Goal: Check status: Check status

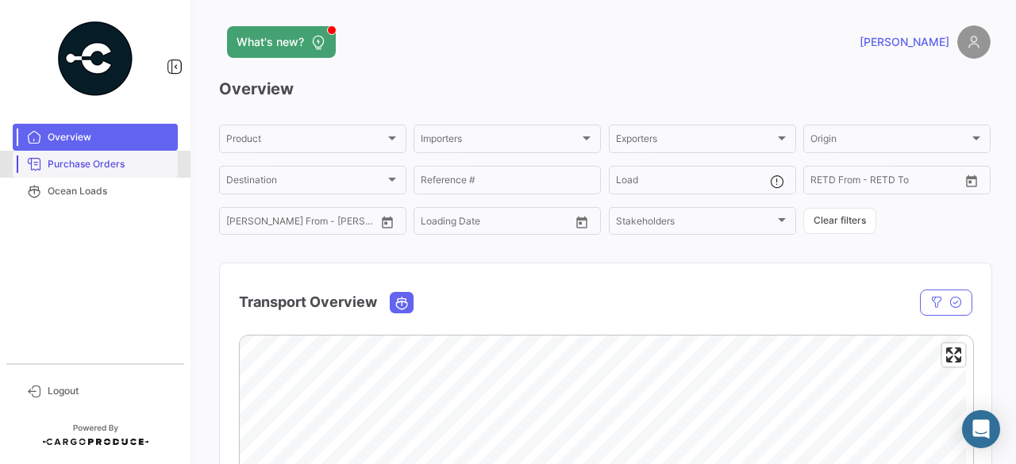
click at [90, 161] on span "Purchase Orders" at bounding box center [110, 164] width 124 height 14
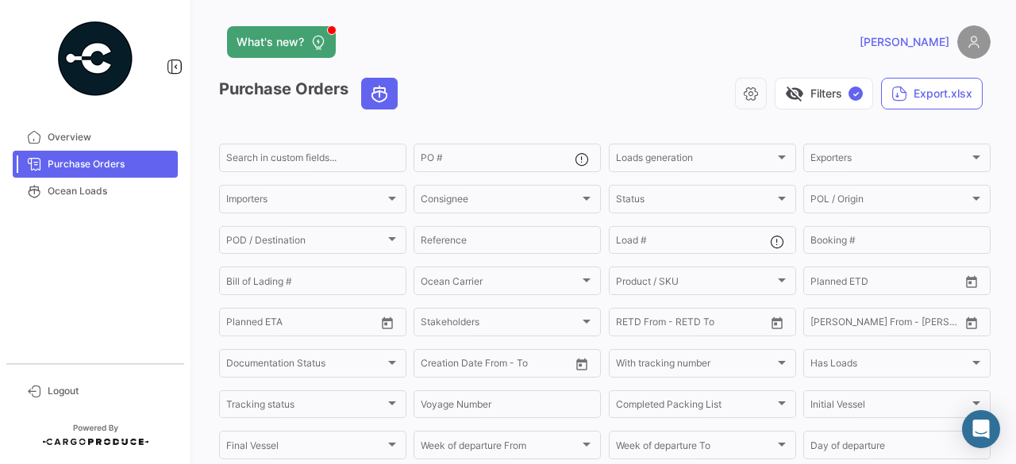
click at [928, 48] on span "[PERSON_NAME]" at bounding box center [904, 42] width 90 height 16
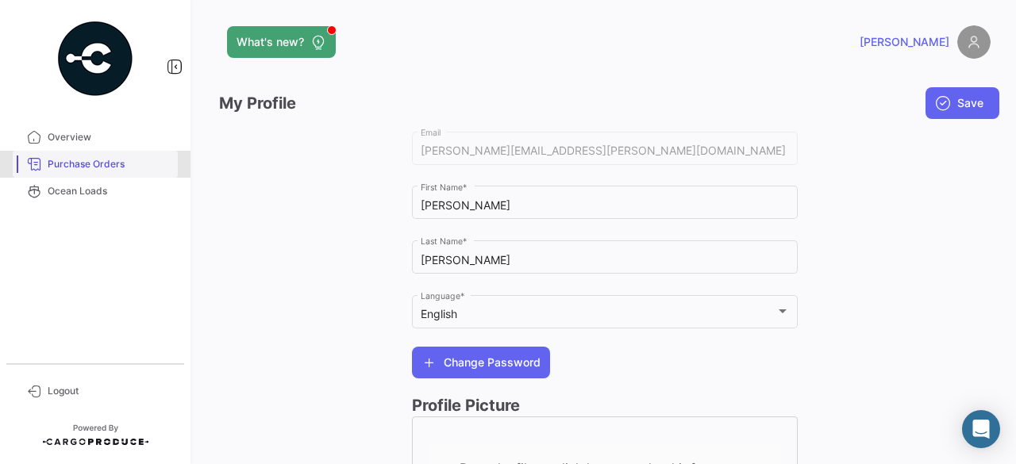
click at [75, 163] on span "Purchase Orders" at bounding box center [110, 164] width 124 height 14
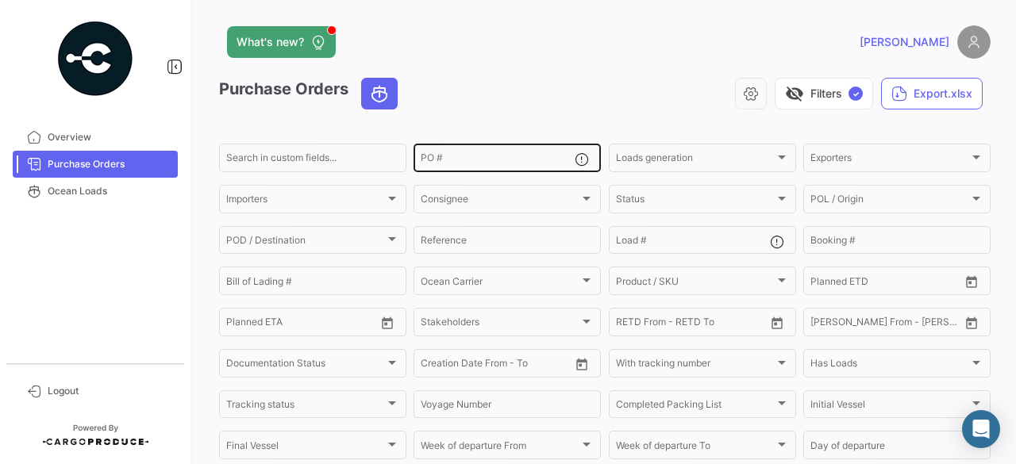
click at [443, 159] on input "PO #" at bounding box center [498, 160] width 154 height 11
paste input "1057852"
type input "1057852"
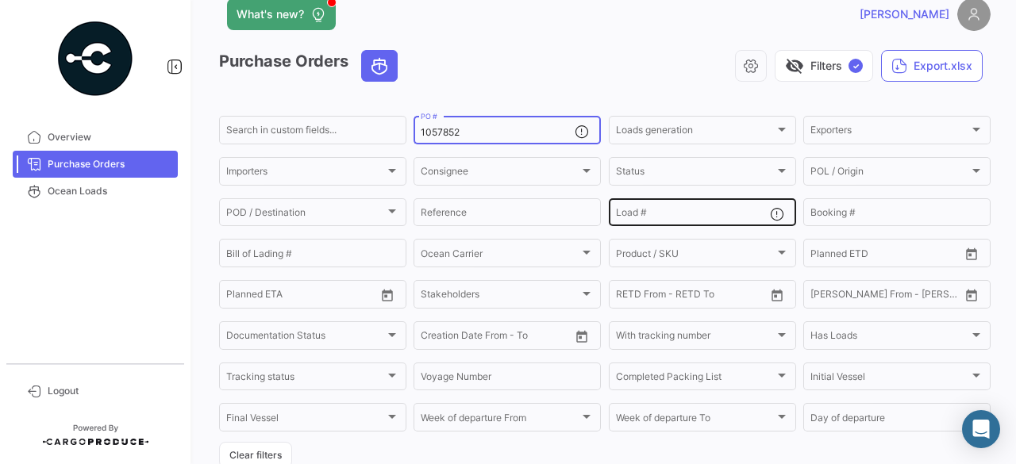
scroll to position [29, 0]
click at [934, 19] on span "[PERSON_NAME]" at bounding box center [904, 14] width 90 height 16
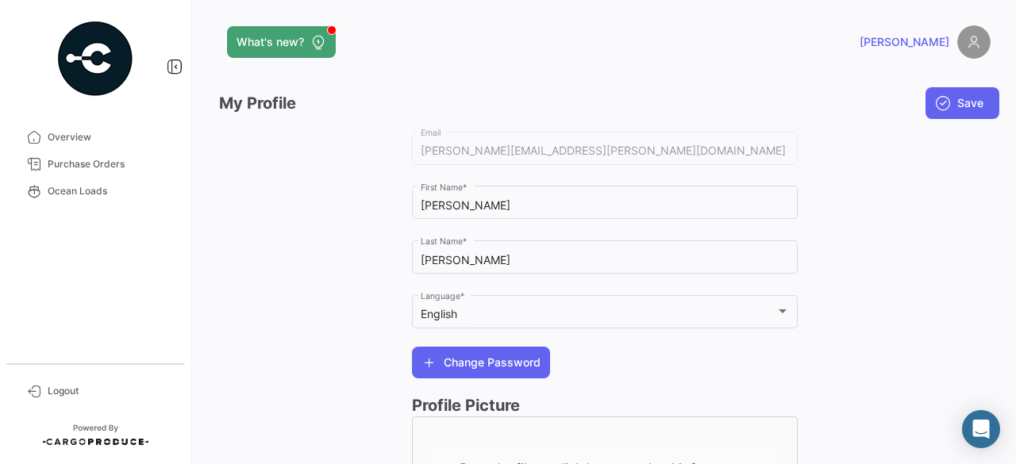
click at [971, 56] on img at bounding box center [973, 41] width 33 height 33
click at [970, 50] on img at bounding box center [973, 41] width 33 height 33
click at [56, 386] on span "Logout" at bounding box center [110, 391] width 124 height 14
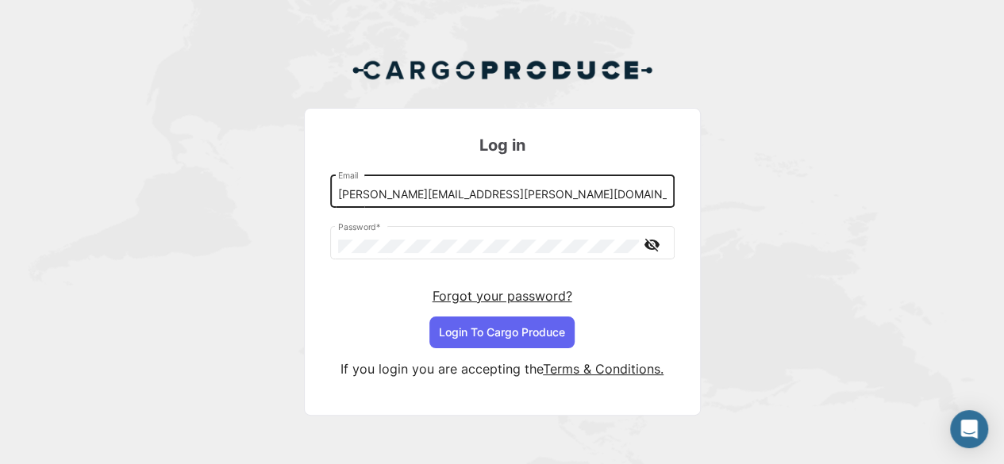
click at [574, 196] on input "[PERSON_NAME][EMAIL_ADDRESS][PERSON_NAME][DOMAIN_NAME]" at bounding box center [502, 194] width 328 height 13
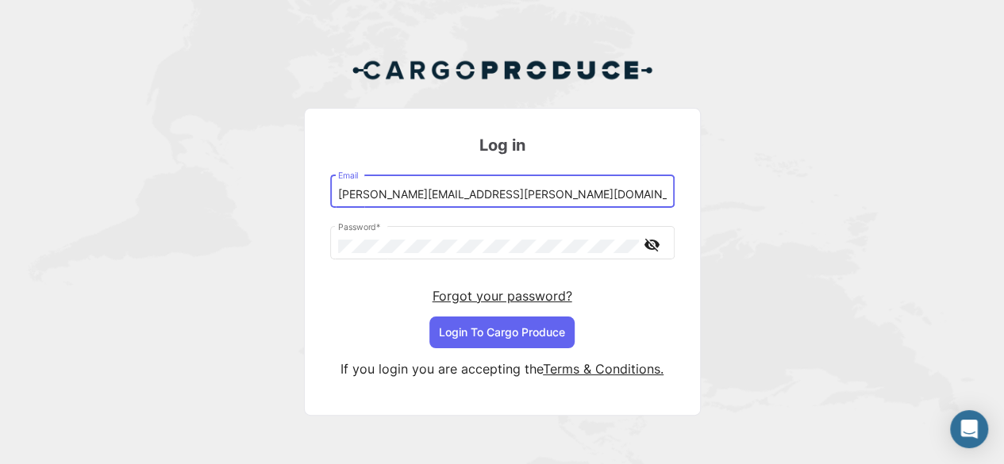
click at [574, 196] on input "[PERSON_NAME][EMAIL_ADDRESS][PERSON_NAME][DOMAIN_NAME]" at bounding box center [502, 194] width 328 height 13
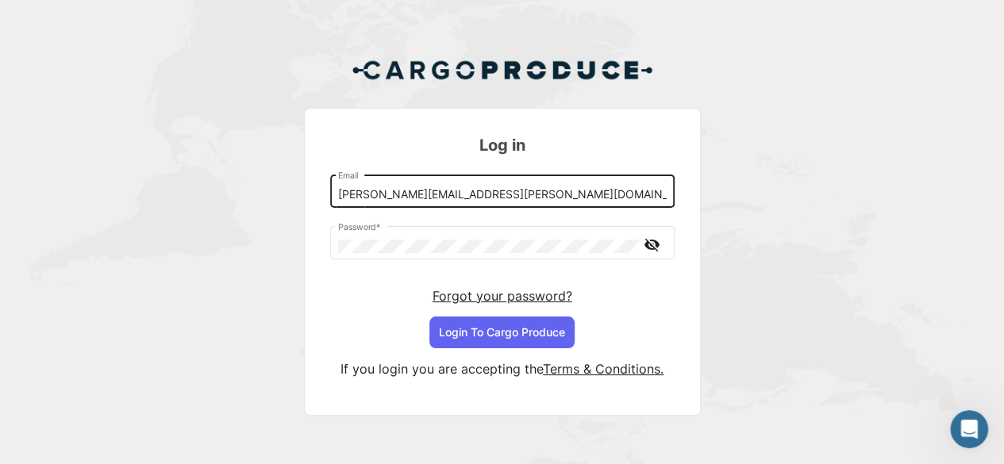
click at [584, 185] on div "[PERSON_NAME][EMAIL_ADDRESS][PERSON_NAME][DOMAIN_NAME] Email" at bounding box center [502, 190] width 328 height 37
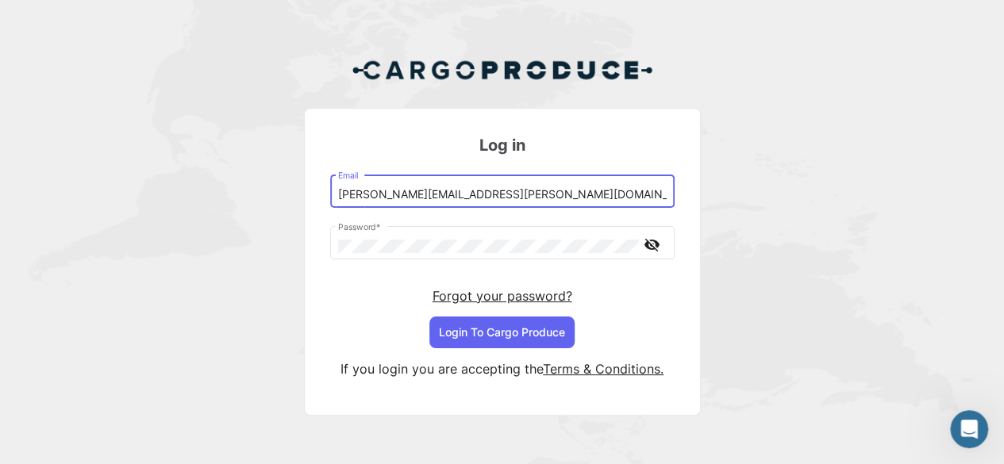
click at [589, 192] on input "[PERSON_NAME][EMAIL_ADDRESS][PERSON_NAME][DOMAIN_NAME]" at bounding box center [502, 194] width 328 height 13
drag, startPoint x: 589, startPoint y: 192, endPoint x: 333, endPoint y: 217, distance: 256.7
click at [333, 217] on div "[PERSON_NAME][EMAIL_ADDRESS][PERSON_NAME][DOMAIN_NAME] Email Password * visibil…" at bounding box center [502, 260] width 344 height 176
paste input "proyectosdigitalesai"
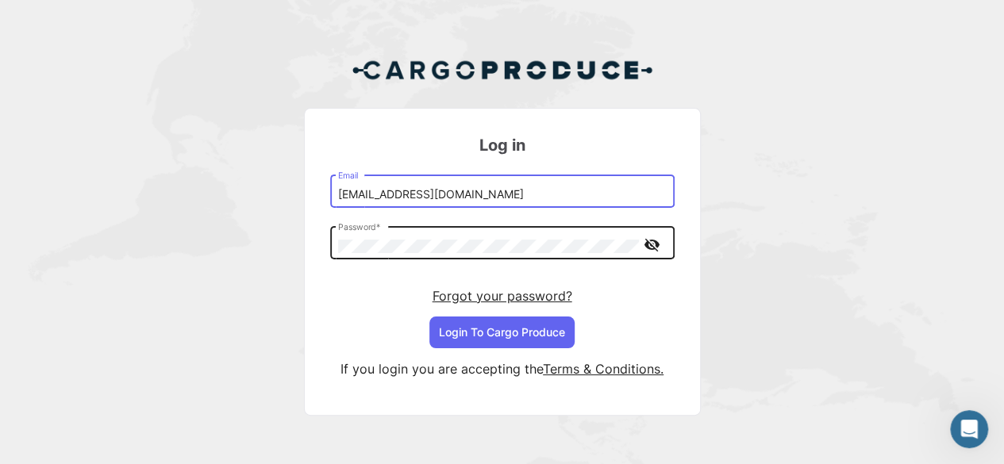
type input "[EMAIL_ADDRESS][DOMAIN_NAME]"
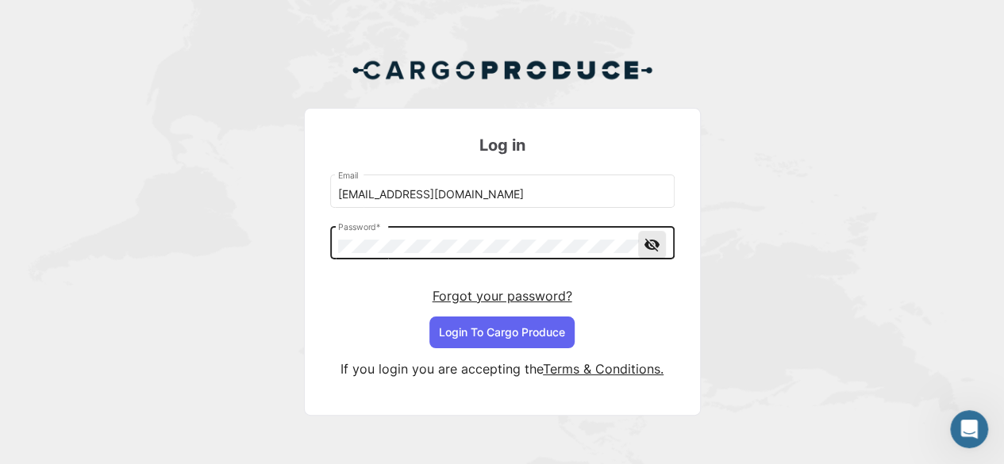
click at [651, 248] on mat-icon "visibility_off" at bounding box center [652, 245] width 19 height 20
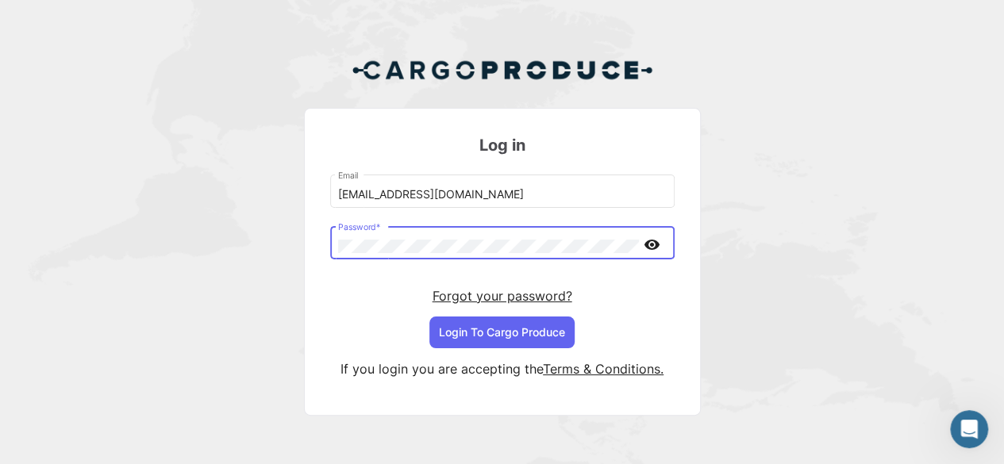
click at [327, 231] on mat-card "Log in [EMAIL_ADDRESS][DOMAIN_NAME] Email Password * visibility Forgot your pas…" at bounding box center [502, 262] width 397 height 308
click at [598, 207] on mat-form-field "[EMAIL_ADDRESS][DOMAIN_NAME] Email" at bounding box center [502, 191] width 344 height 39
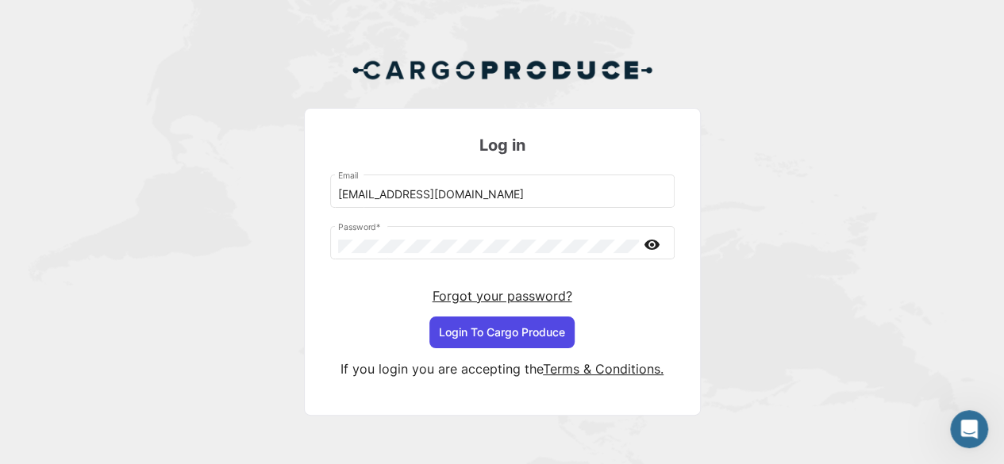
click at [504, 336] on button "Login To Cargo Produce" at bounding box center [501, 333] width 145 height 32
